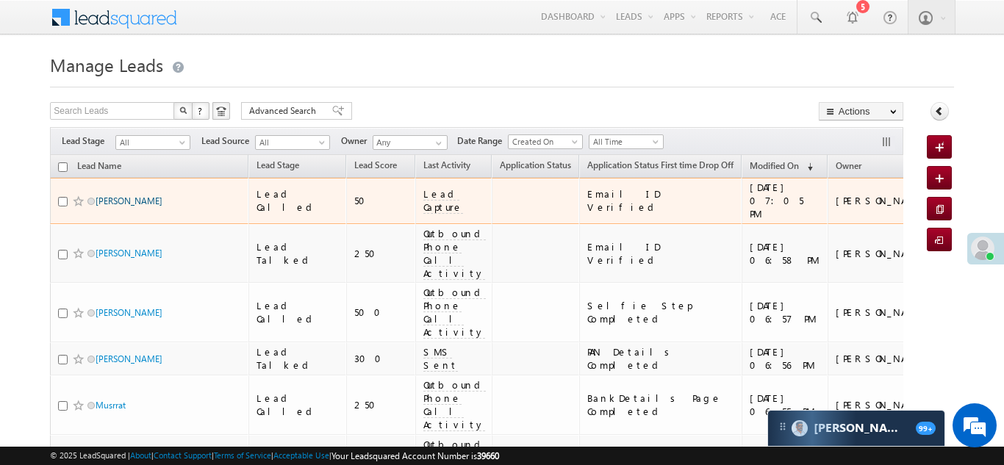
click at [111, 196] on link "[PERSON_NAME]" at bounding box center [129, 201] width 67 height 11
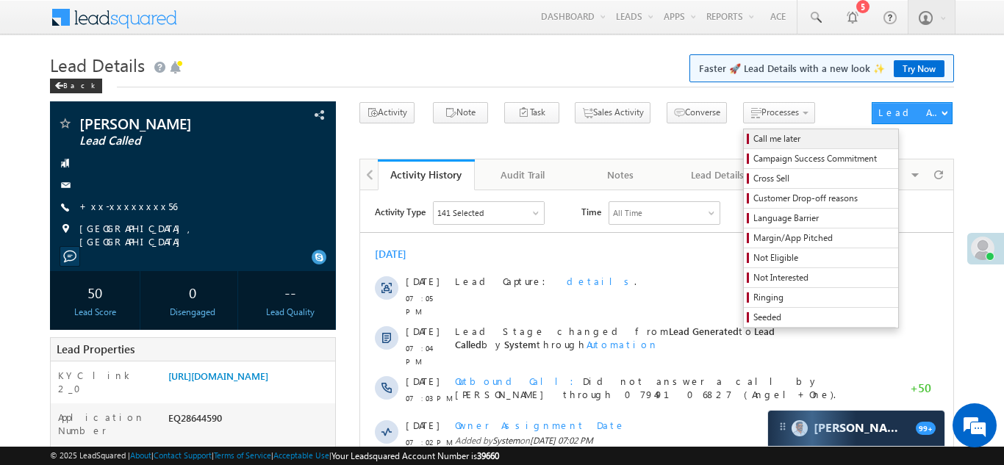
click at [754, 140] on span "Call me later" at bounding box center [824, 138] width 140 height 13
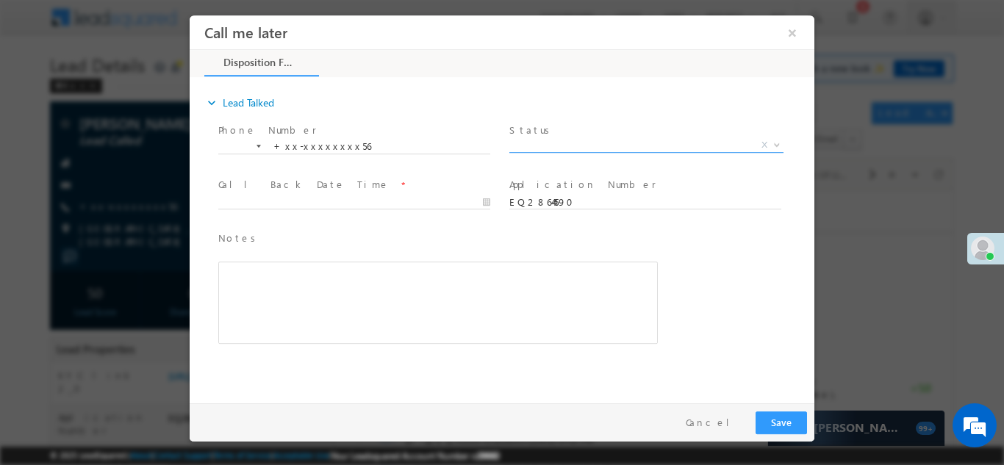
click at [564, 147] on span "X" at bounding box center [647, 144] width 274 height 15
click at [549, 145] on span "No-Disposition" at bounding box center [629, 143] width 239 height 13
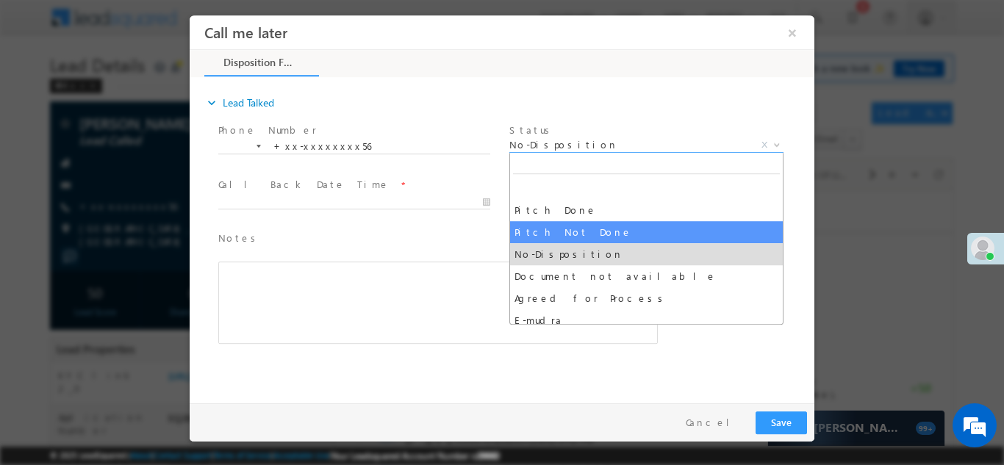
select select "Pitch Not Done"
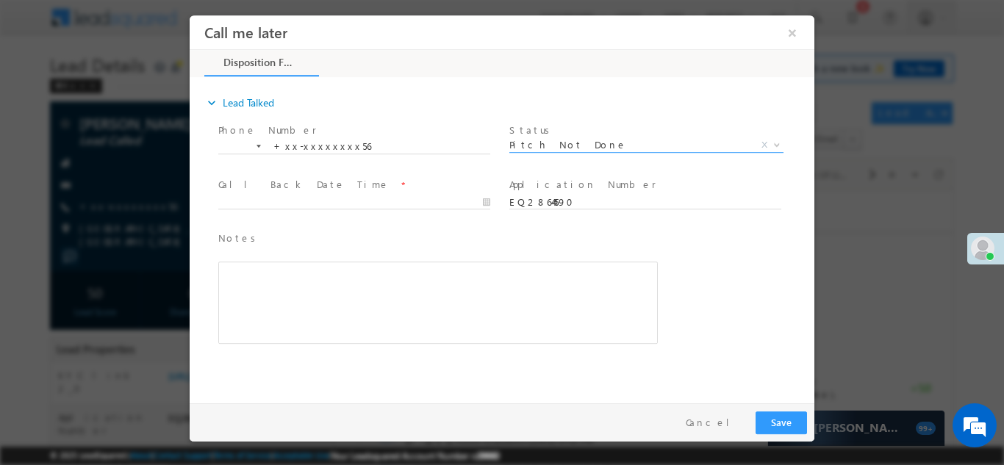
click at [549, 224] on div "Application Number * EQ28644590" at bounding box center [652, 201] width 291 height 54
click at [321, 205] on body "Call me later ×" at bounding box center [502, 206] width 625 height 382
type input "09/09/25 7:09 PM"
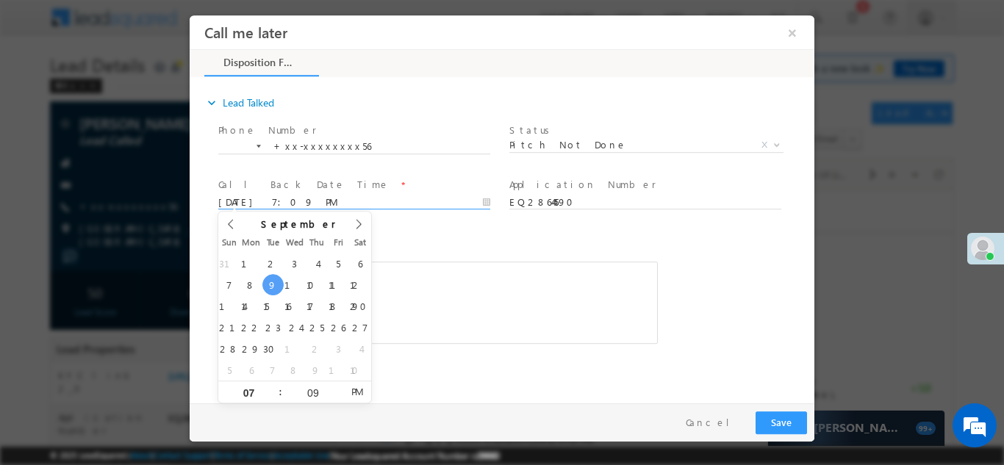
click at [406, 230] on span "Notes *" at bounding box center [427, 238] width 418 height 16
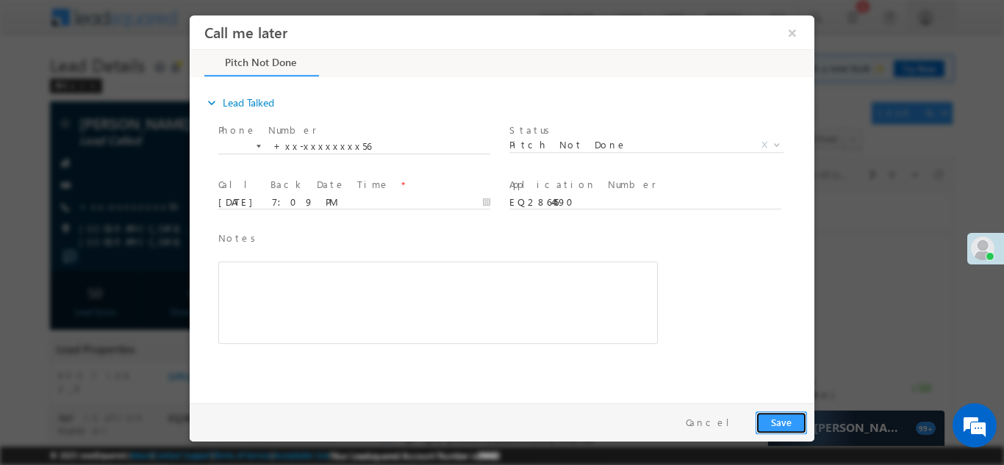
click at [773, 423] on button "Save" at bounding box center [781, 422] width 51 height 23
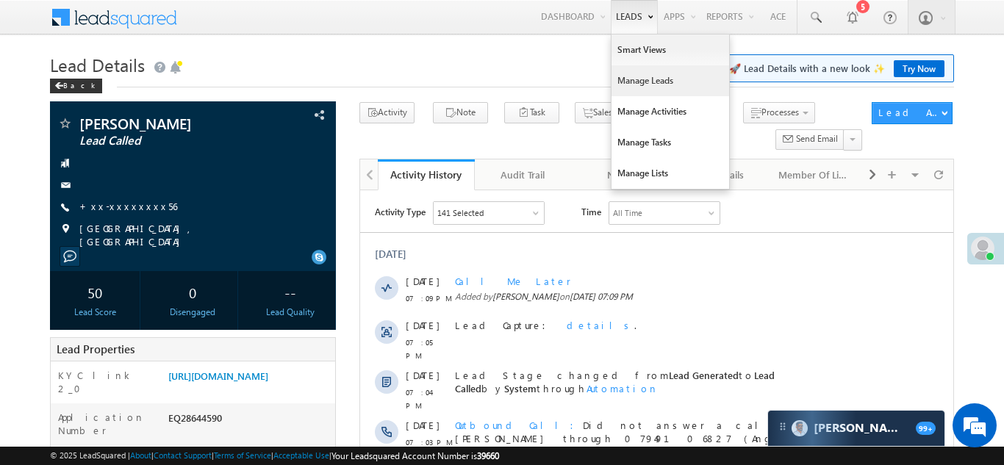
click at [630, 80] on link "Manage Leads" at bounding box center [671, 80] width 118 height 31
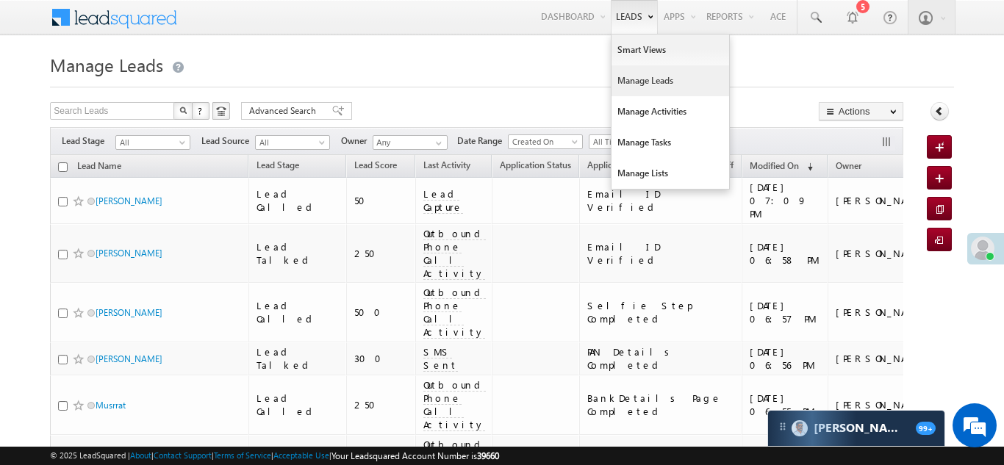
click at [621, 85] on link "Manage Leads" at bounding box center [671, 80] width 118 height 31
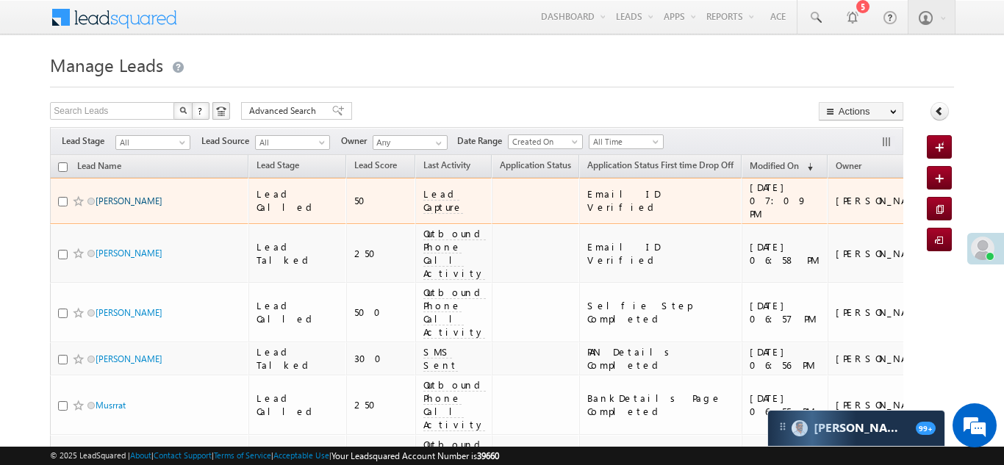
click at [115, 197] on link "[PERSON_NAME]" at bounding box center [129, 201] width 67 height 11
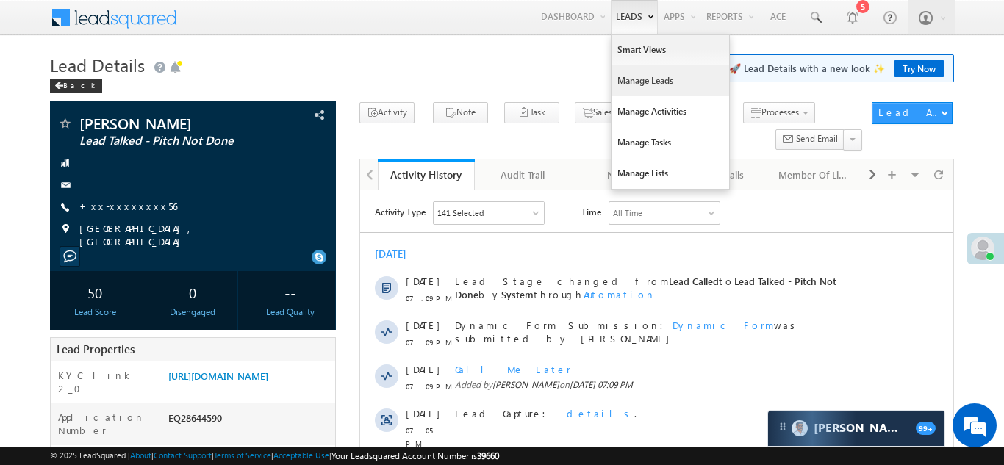
click at [631, 79] on link "Manage Leads" at bounding box center [671, 80] width 118 height 31
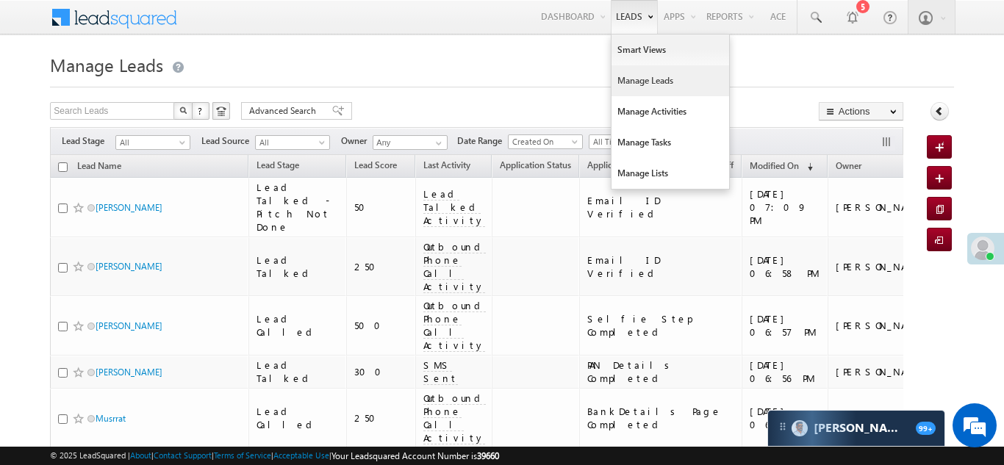
click at [634, 82] on link "Manage Leads" at bounding box center [671, 80] width 118 height 31
click at [621, 22] on link "Leads" at bounding box center [634, 17] width 47 height 34
click at [641, 81] on link "Manage Leads" at bounding box center [671, 80] width 118 height 31
click at [631, 53] on link "Smart Views" at bounding box center [671, 50] width 118 height 31
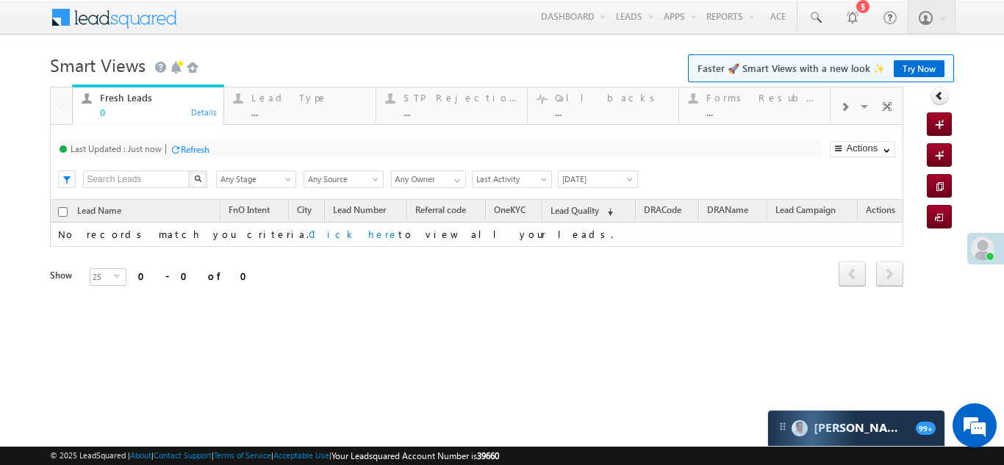
click at [844, 109] on span at bounding box center [844, 107] width 9 height 12
click at [757, 101] on div "Coded Today" at bounding box center [764, 98] width 115 height 12
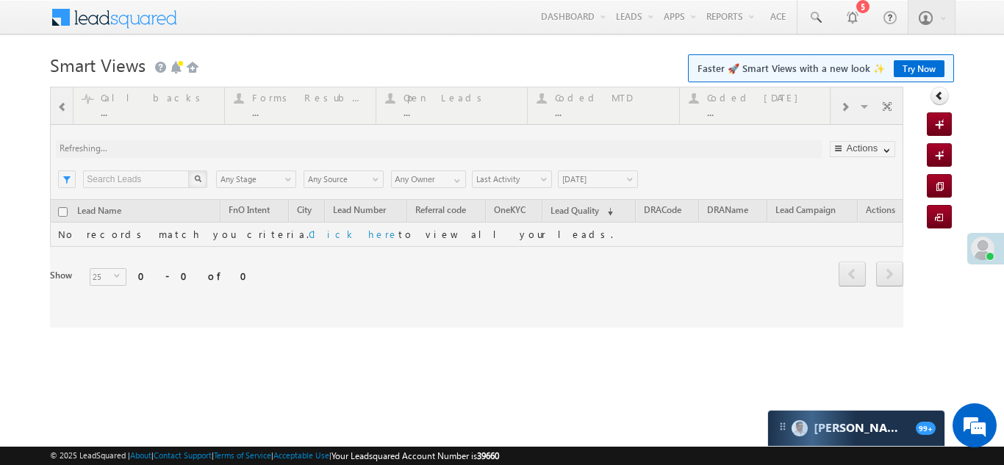
click at [750, 115] on div at bounding box center [477, 207] width 854 height 241
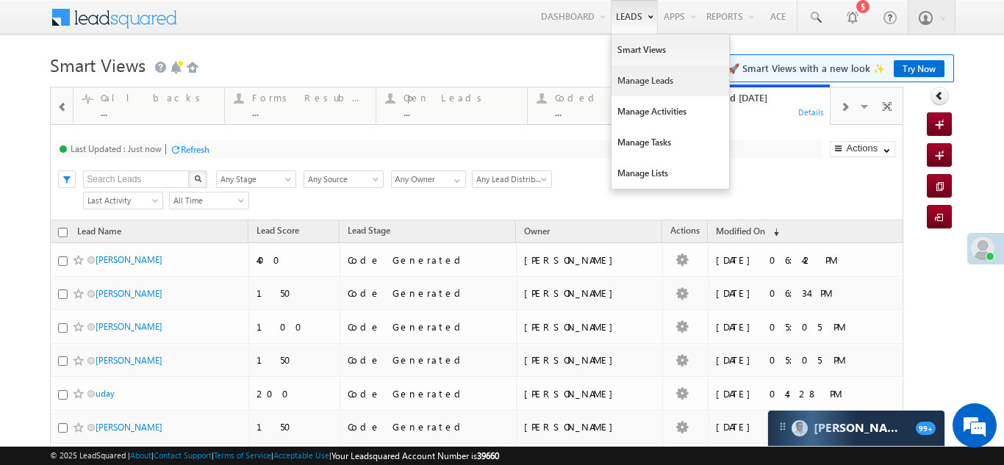
click at [640, 81] on link "Manage Leads" at bounding box center [671, 80] width 118 height 31
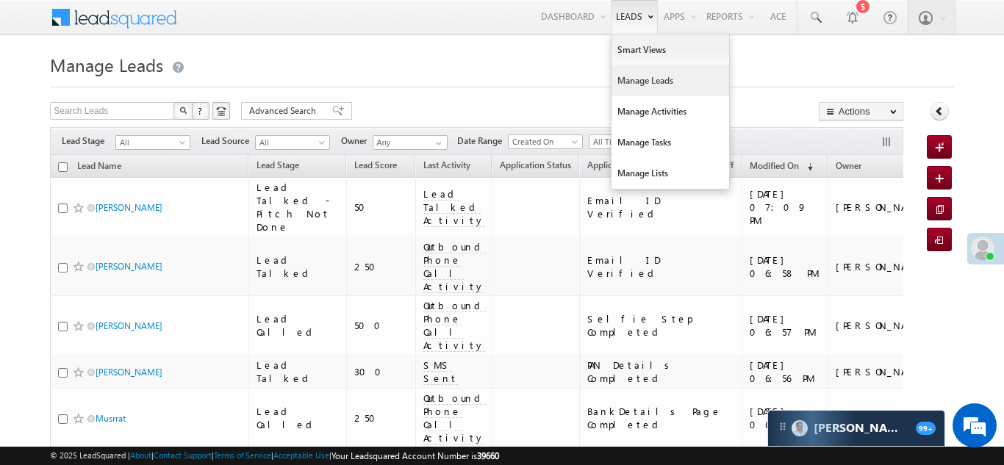
click at [643, 85] on link "Manage Leads" at bounding box center [671, 80] width 118 height 31
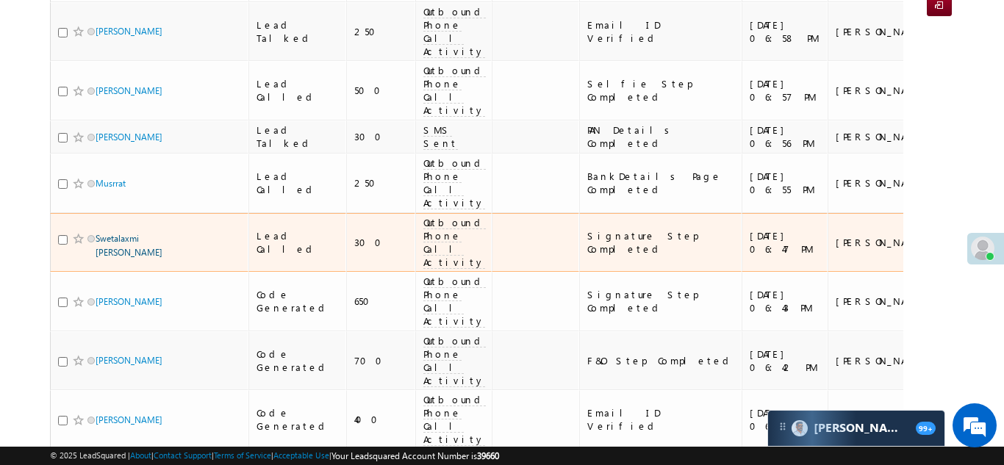
click at [117, 233] on link "Swetalaxmi [PERSON_NAME]" at bounding box center [129, 245] width 67 height 25
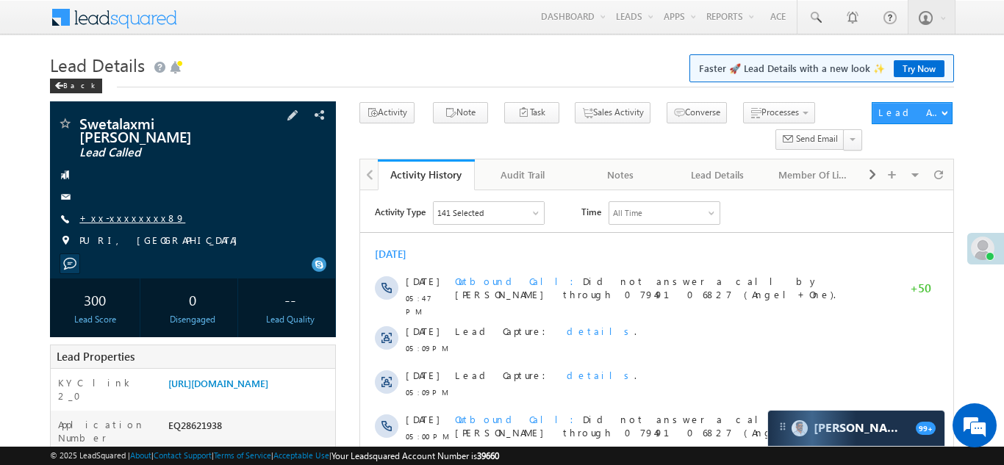
click at [119, 212] on link "+xx-xxxxxxxx89" at bounding box center [132, 218] width 106 height 12
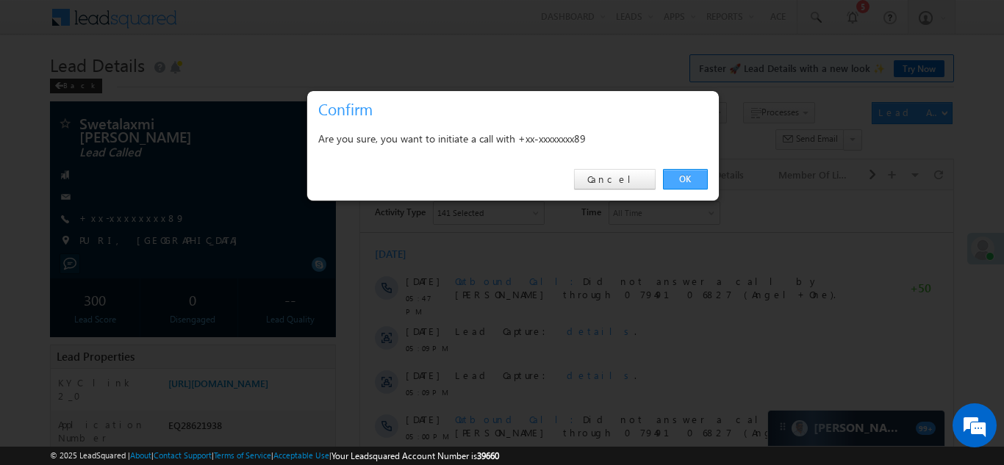
click at [684, 176] on link "OK" at bounding box center [685, 179] width 45 height 21
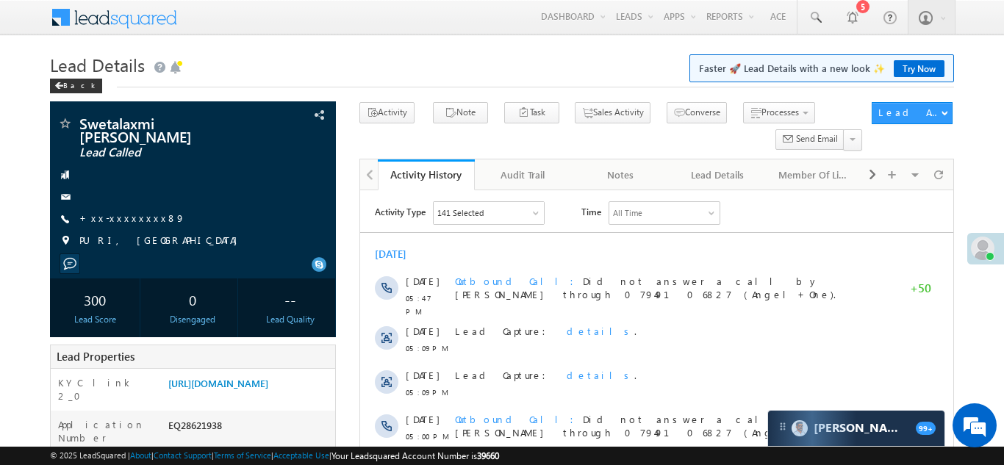
click at [241, 249] on div "PURI, [GEOGRAPHIC_DATA]" at bounding box center [192, 241] width 271 height 15
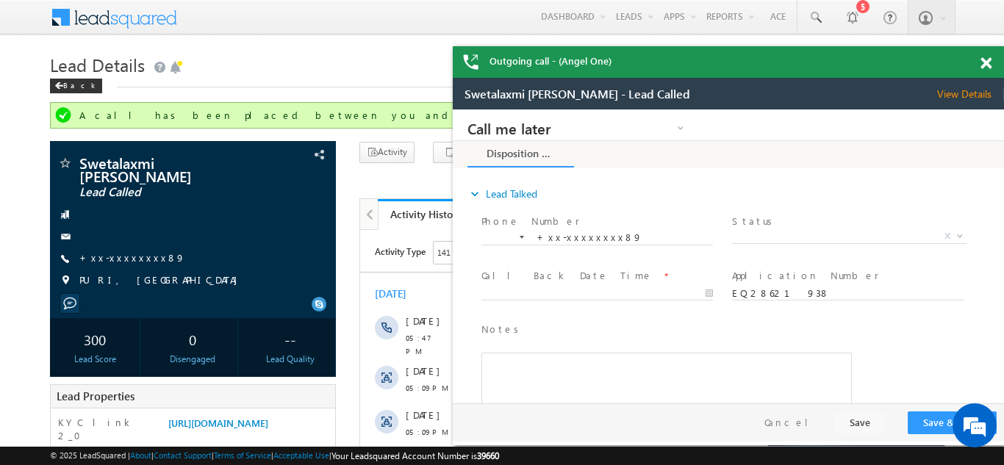
click at [985, 63] on span at bounding box center [986, 63] width 11 height 12
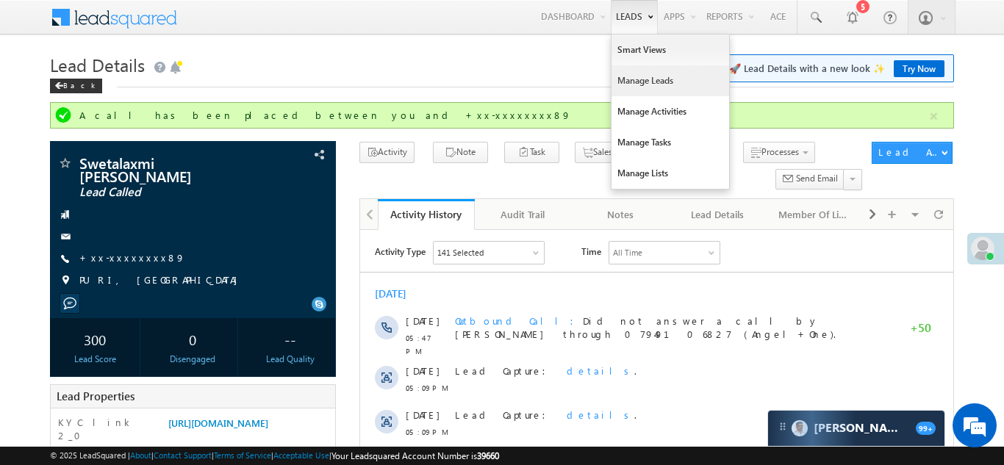
click at [630, 82] on link "Manage Leads" at bounding box center [671, 80] width 118 height 31
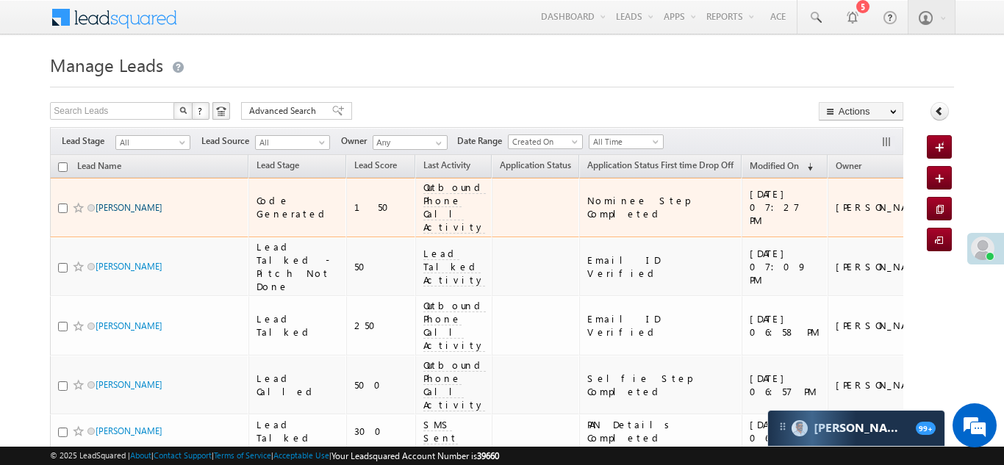
click at [109, 202] on link "[PERSON_NAME]" at bounding box center [129, 207] width 67 height 11
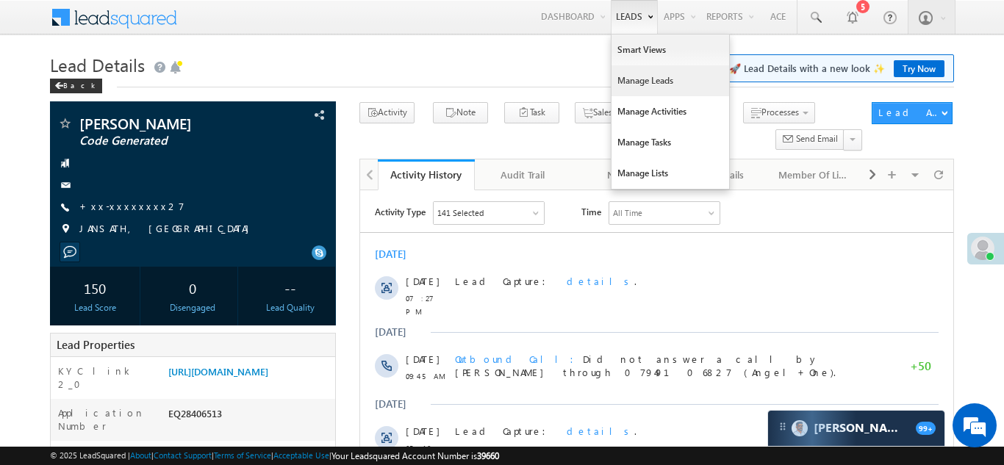
click at [657, 75] on link "Manage Leads" at bounding box center [671, 80] width 118 height 31
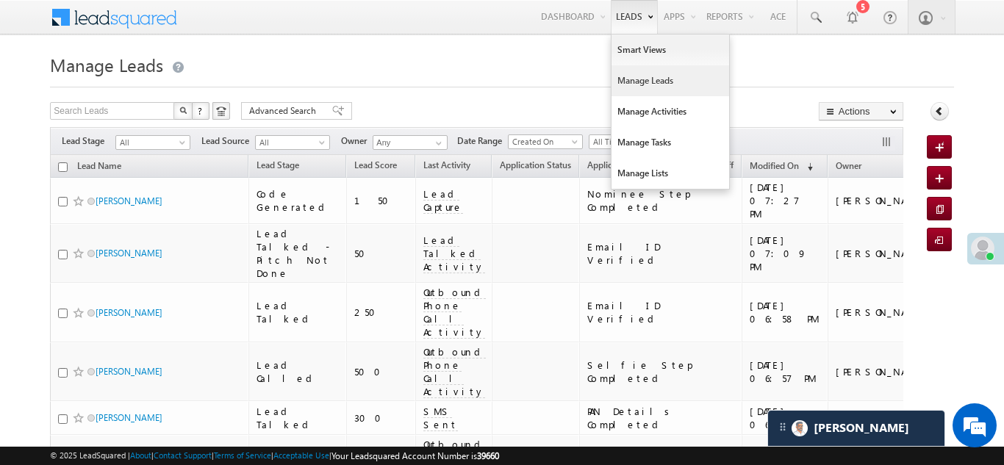
click at [643, 82] on link "Manage Leads" at bounding box center [671, 80] width 118 height 31
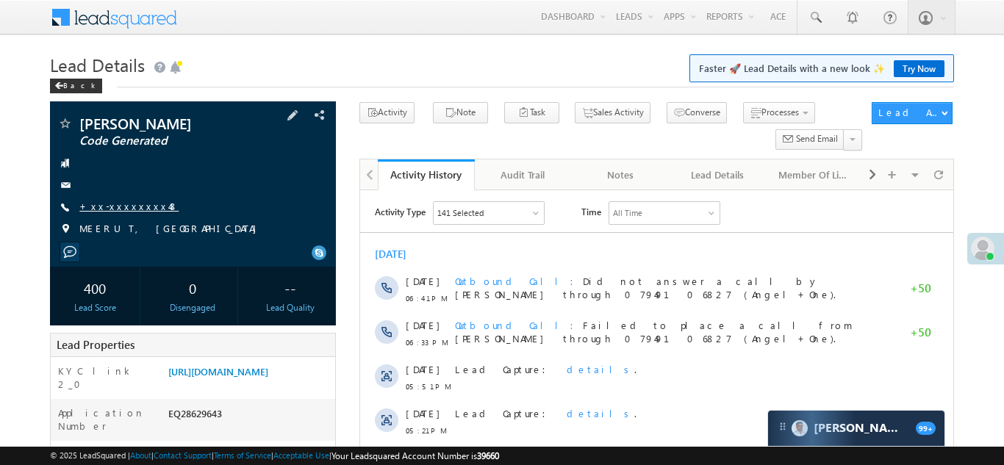
click at [119, 210] on link "+xx-xxxxxxxx48" at bounding box center [128, 206] width 99 height 12
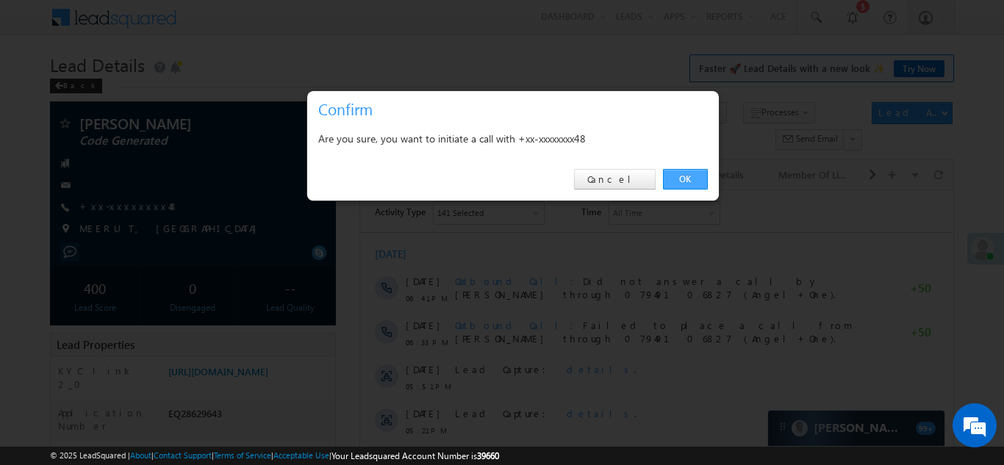
click at [679, 180] on link "OK" at bounding box center [685, 179] width 45 height 21
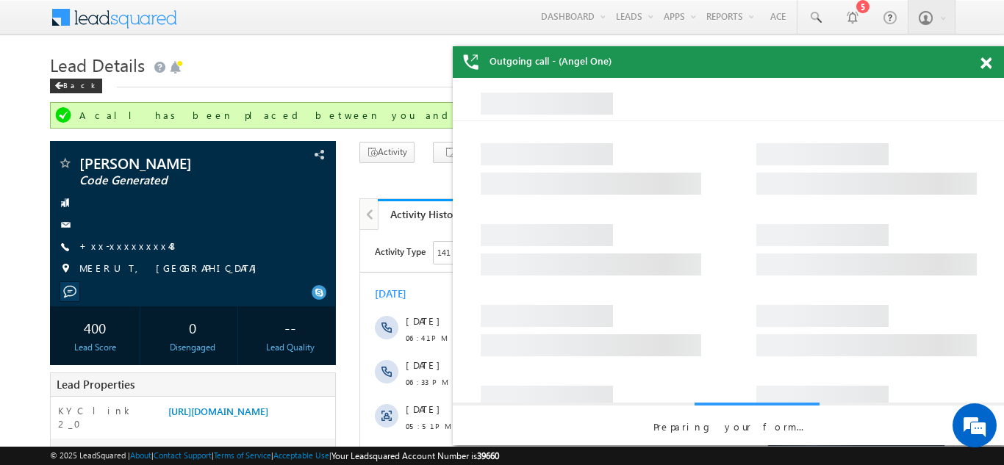
drag, startPoint x: 1040, startPoint y: 271, endPoint x: 629, endPoint y: 227, distance: 414.0
click at [629, 227] on div "Fardeen - Code Generated View Details Change Lead View Details Change Opportuni…" at bounding box center [729, 262] width 522 height 368
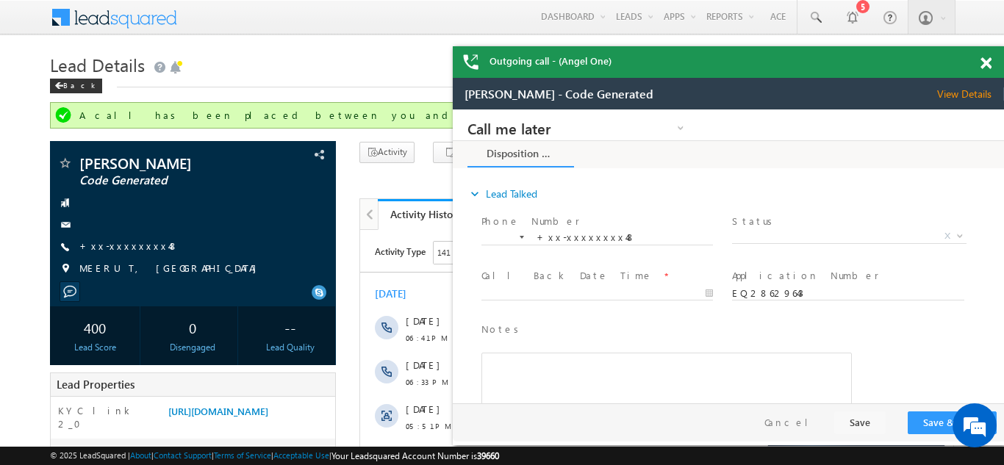
click at [986, 60] on span at bounding box center [986, 63] width 11 height 12
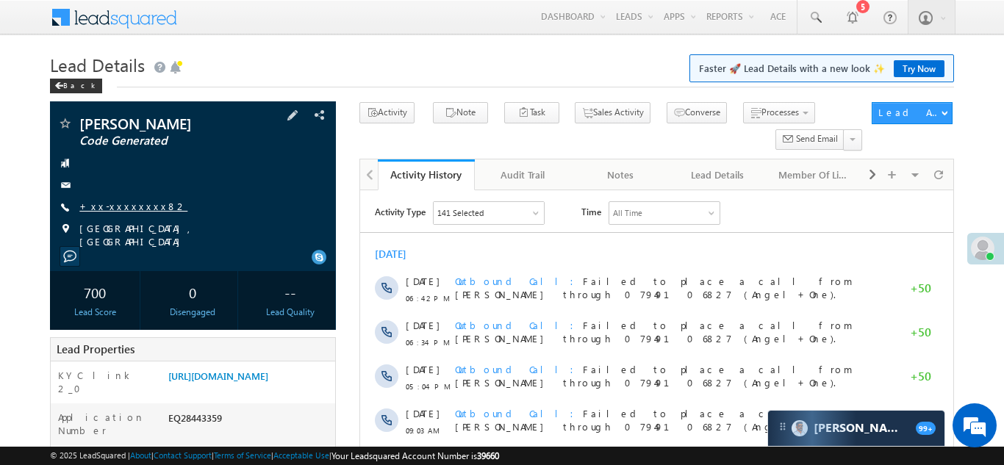
click at [121, 205] on link "+xx-xxxxxxxx82" at bounding box center [133, 206] width 108 height 12
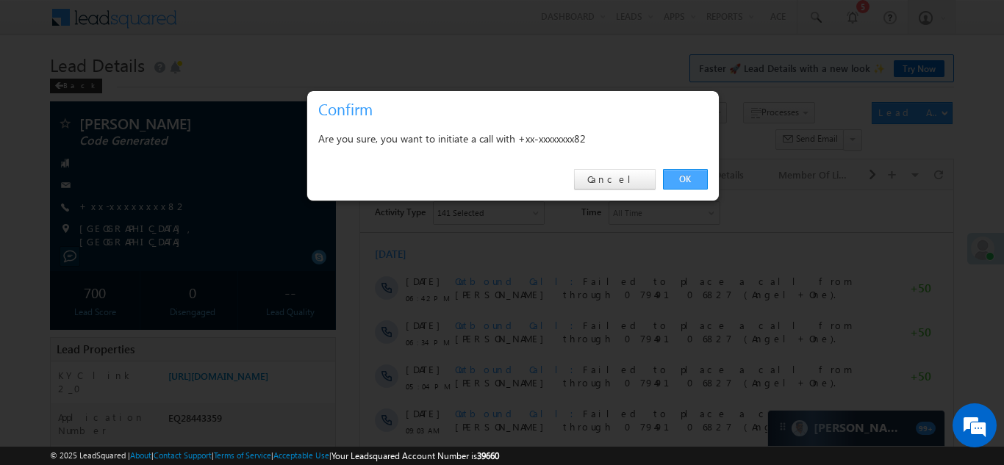
click at [684, 181] on link "OK" at bounding box center [685, 179] width 45 height 21
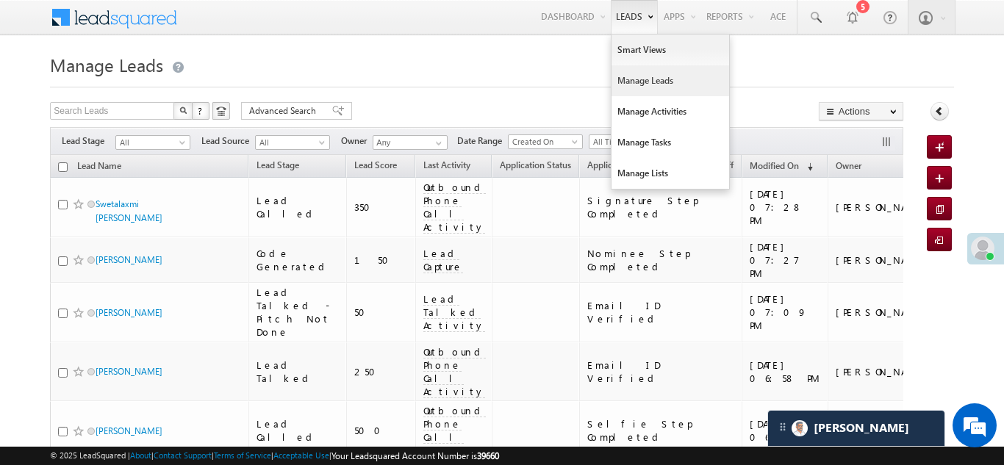
click at [637, 75] on link "Manage Leads" at bounding box center [671, 80] width 118 height 31
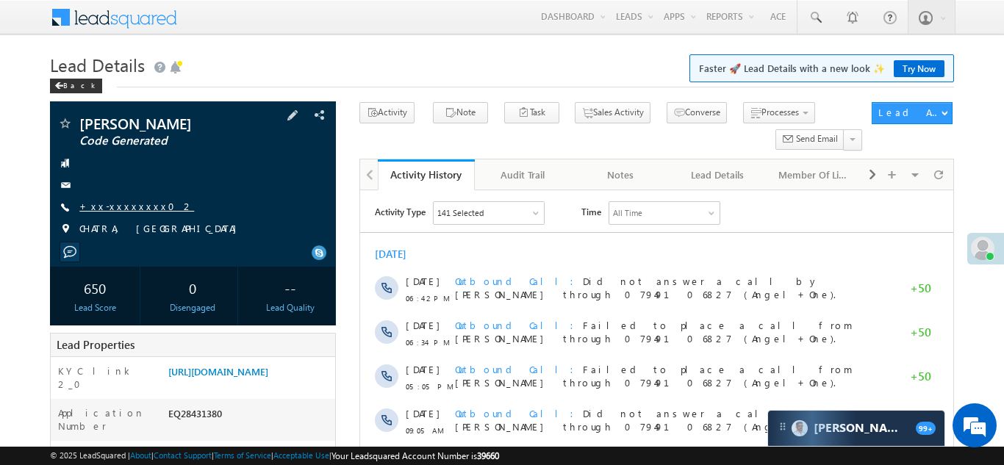
click at [132, 212] on link "+xx-xxxxxxxx02" at bounding box center [136, 206] width 115 height 12
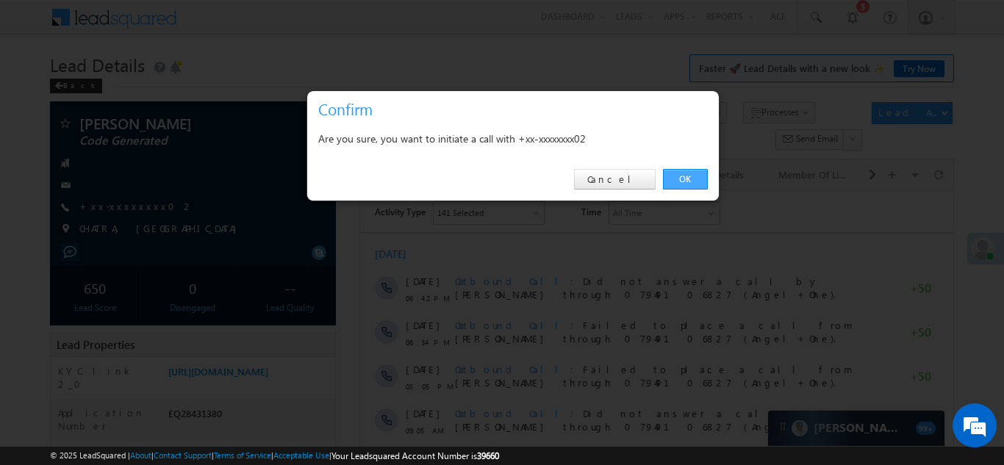
click at [680, 180] on link "OK" at bounding box center [685, 179] width 45 height 21
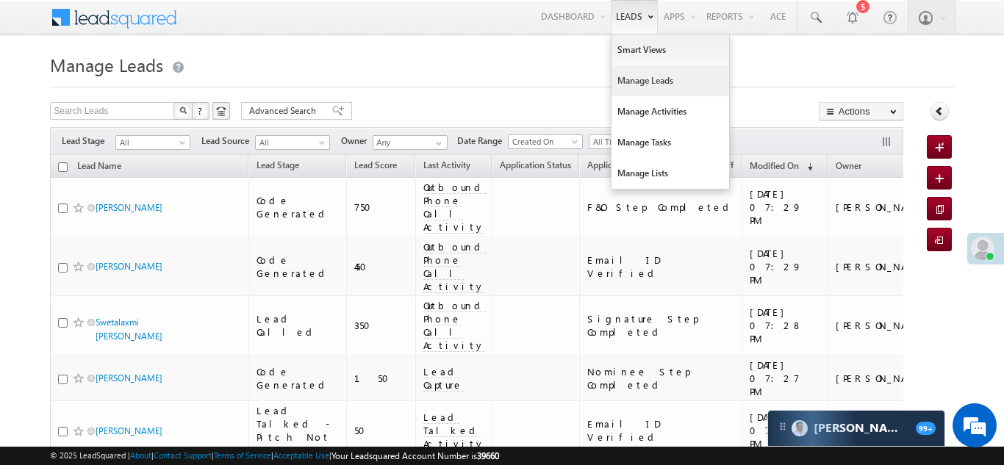
click at [632, 76] on link "Manage Leads" at bounding box center [671, 80] width 118 height 31
click at [631, 81] on link "Manage Leads" at bounding box center [671, 80] width 118 height 31
